Goal: Transaction & Acquisition: Purchase product/service

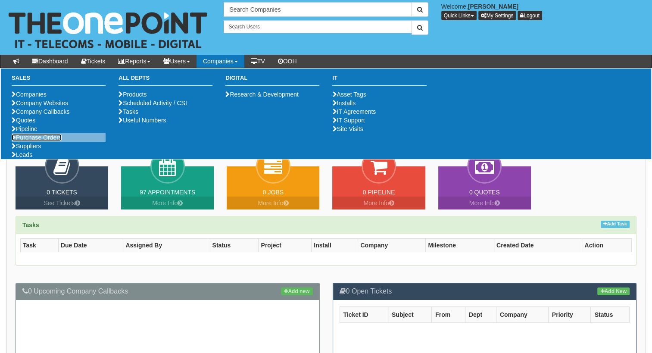
click at [56, 141] on link "Purchase Orders" at bounding box center [37, 137] width 50 height 7
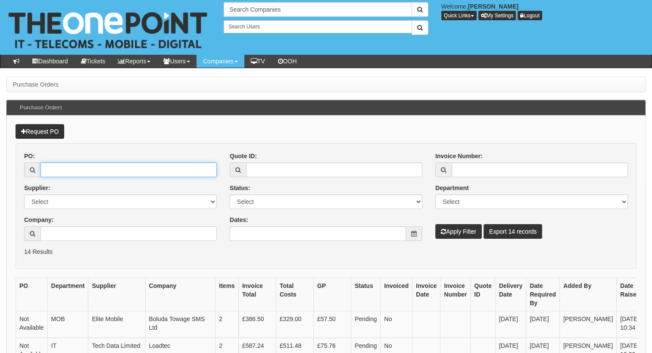
click at [64, 167] on input "PO:" at bounding box center [129, 170] width 176 height 15
paste input "19681"
type input "19681"
click at [29, 130] on link "Request PO" at bounding box center [40, 131] width 49 height 15
